Goal: Find specific page/section: Find specific page/section

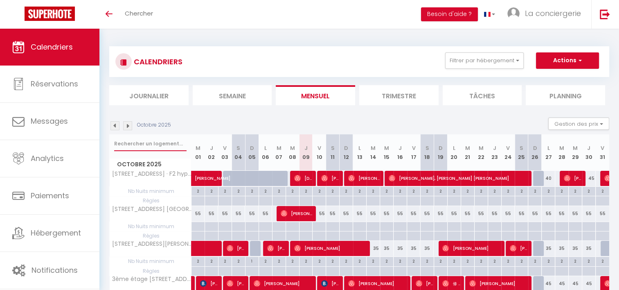
click at [137, 142] on input "text" at bounding box center [150, 143] width 72 height 15
type input "haudry"
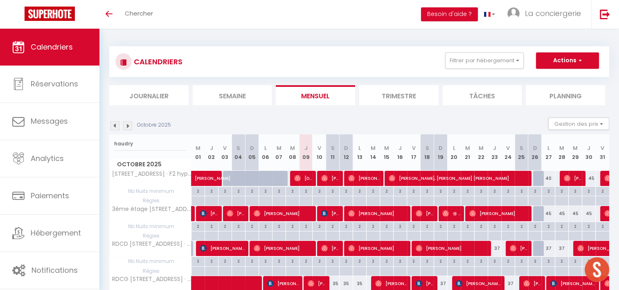
click at [393, 93] on li "Trimestre" at bounding box center [398, 95] width 79 height 20
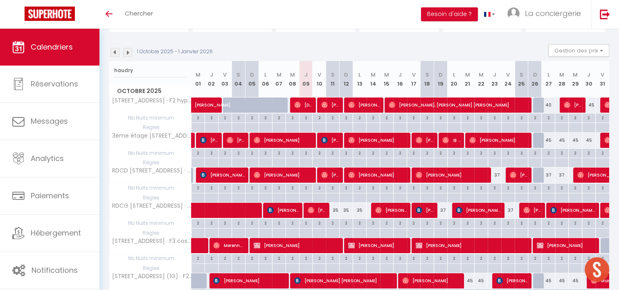
scroll to position [123, 0]
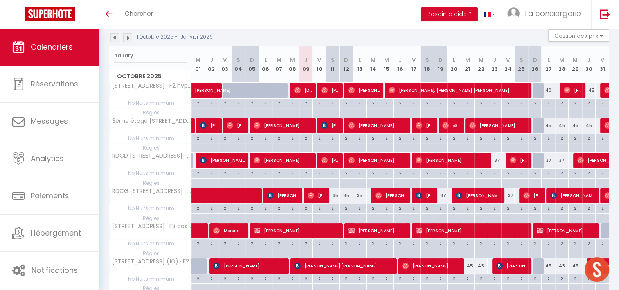
click at [332, 35] on div "1 Octobre 2025 - 1 Janvier 2026 Gestion des prix Nb Nuits minimum Règles Dispon…" at bounding box center [359, 37] width 500 height 17
drag, startPoint x: 148, startPoint y: 58, endPoint x: 38, endPoint y: 50, distance: 110.8
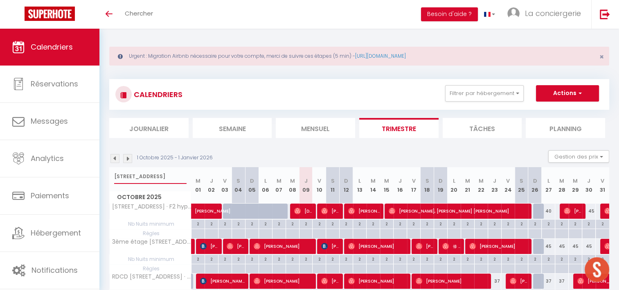
scroll to position [0, 0]
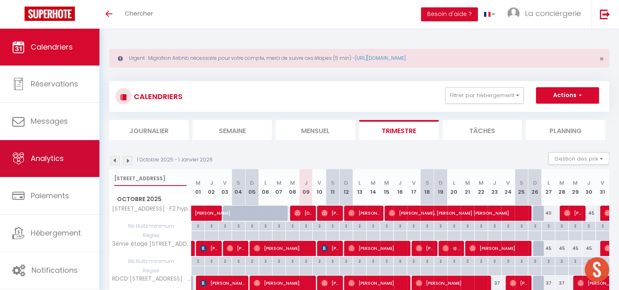
drag, startPoint x: 133, startPoint y: 180, endPoint x: 14, endPoint y: 170, distance: 118.7
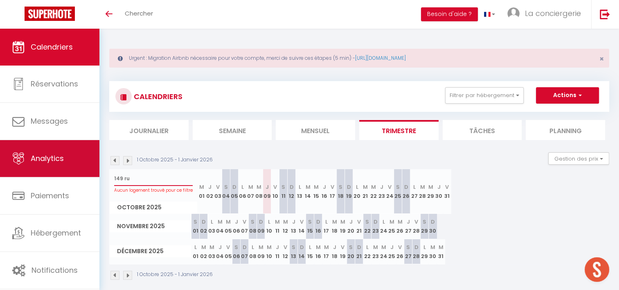
type input "149 ru"
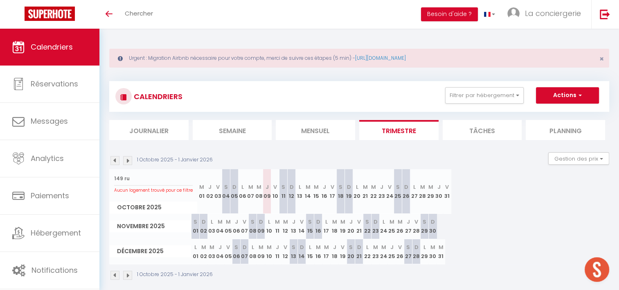
click at [327, 135] on li "Mensuel" at bounding box center [315, 130] width 79 height 20
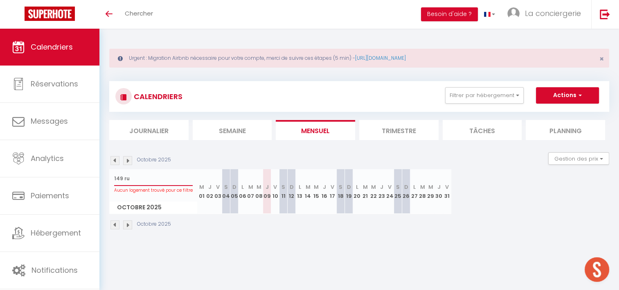
click at [134, 180] on input "149 ru" at bounding box center [153, 178] width 79 height 15
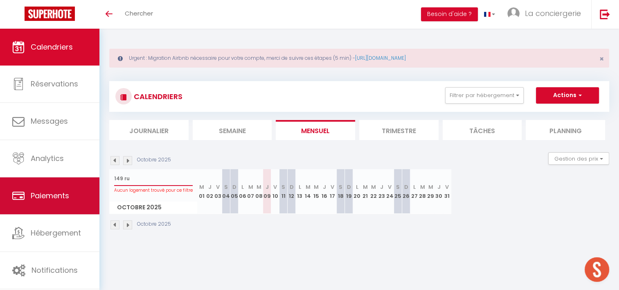
drag, startPoint x: 136, startPoint y: 177, endPoint x: 80, endPoint y: 185, distance: 56.7
click at [80, 185] on div "🟢 Des questions ou besoin d'assistance pour la migration AirBnB? Prenez rdv >>>…" at bounding box center [309, 138] width 619 height 219
type input "31 rue"
